Goal: Task Accomplishment & Management: Use online tool/utility

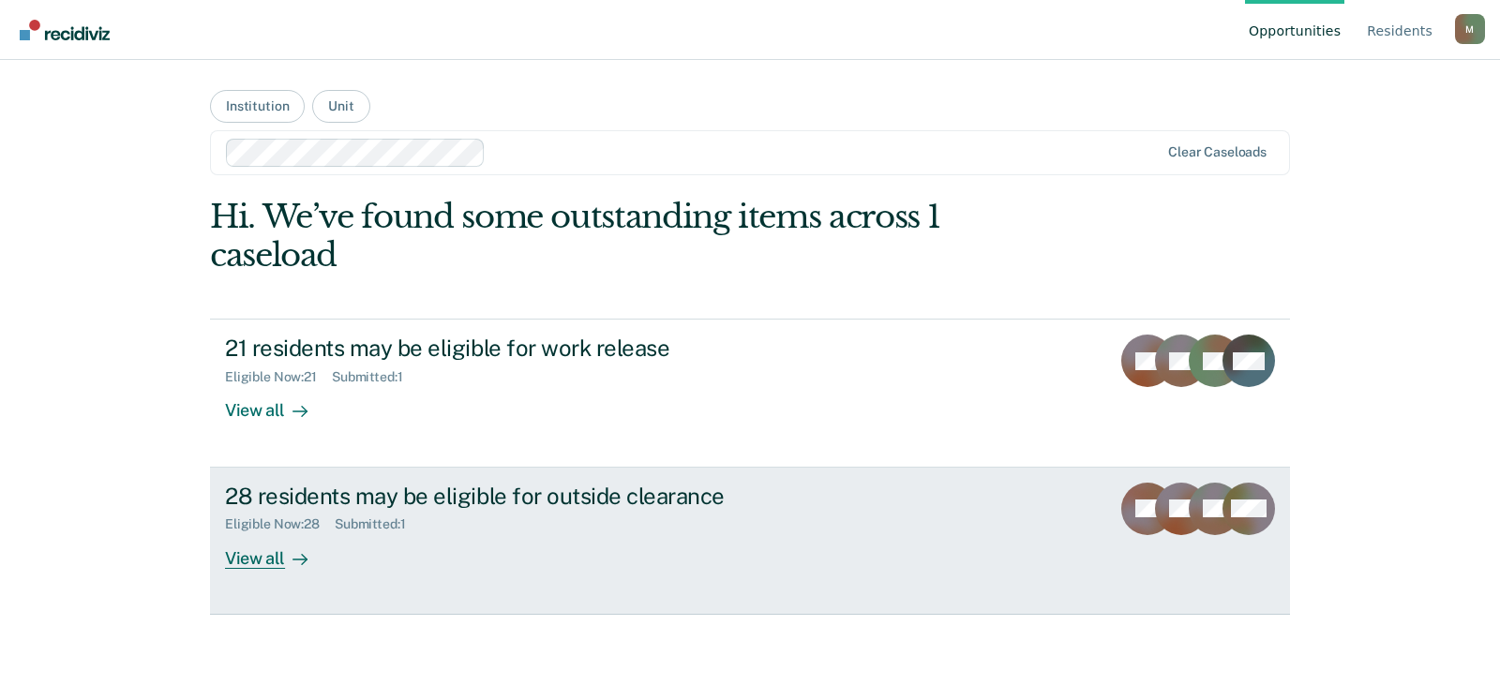
click at [535, 503] on div "28 residents may be eligible for outside clearance" at bounding box center [554, 496] width 658 height 27
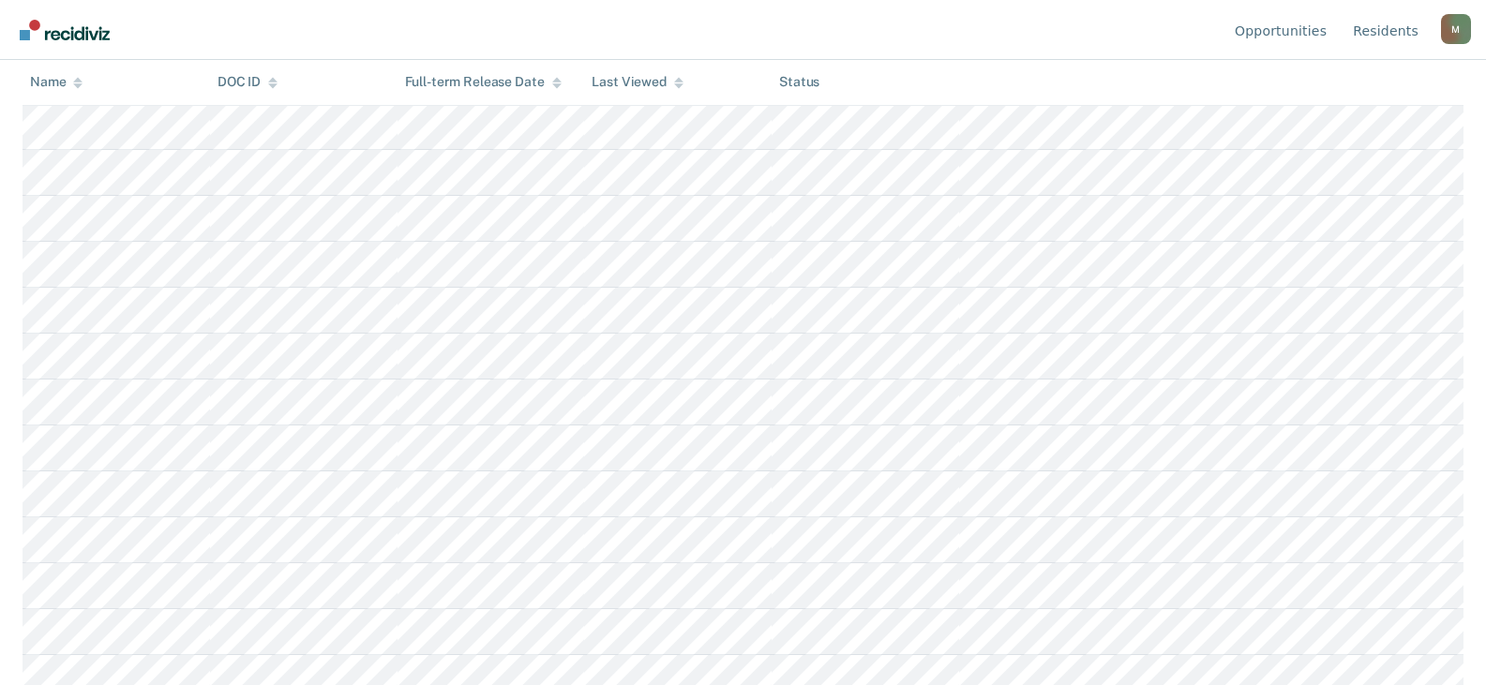
scroll to position [656, 0]
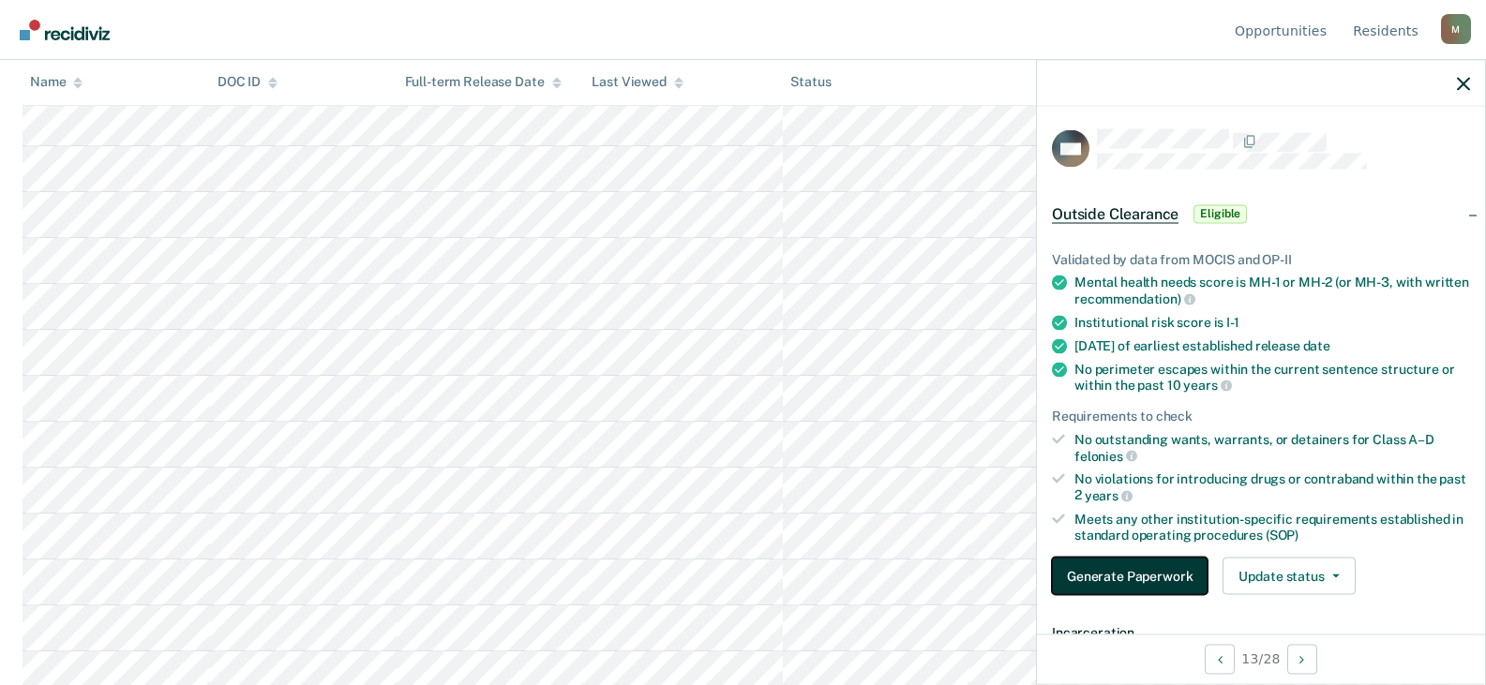
click at [1147, 577] on button "Generate Paperwork" at bounding box center [1130, 576] width 156 height 37
